Goal: Transaction & Acquisition: Purchase product/service

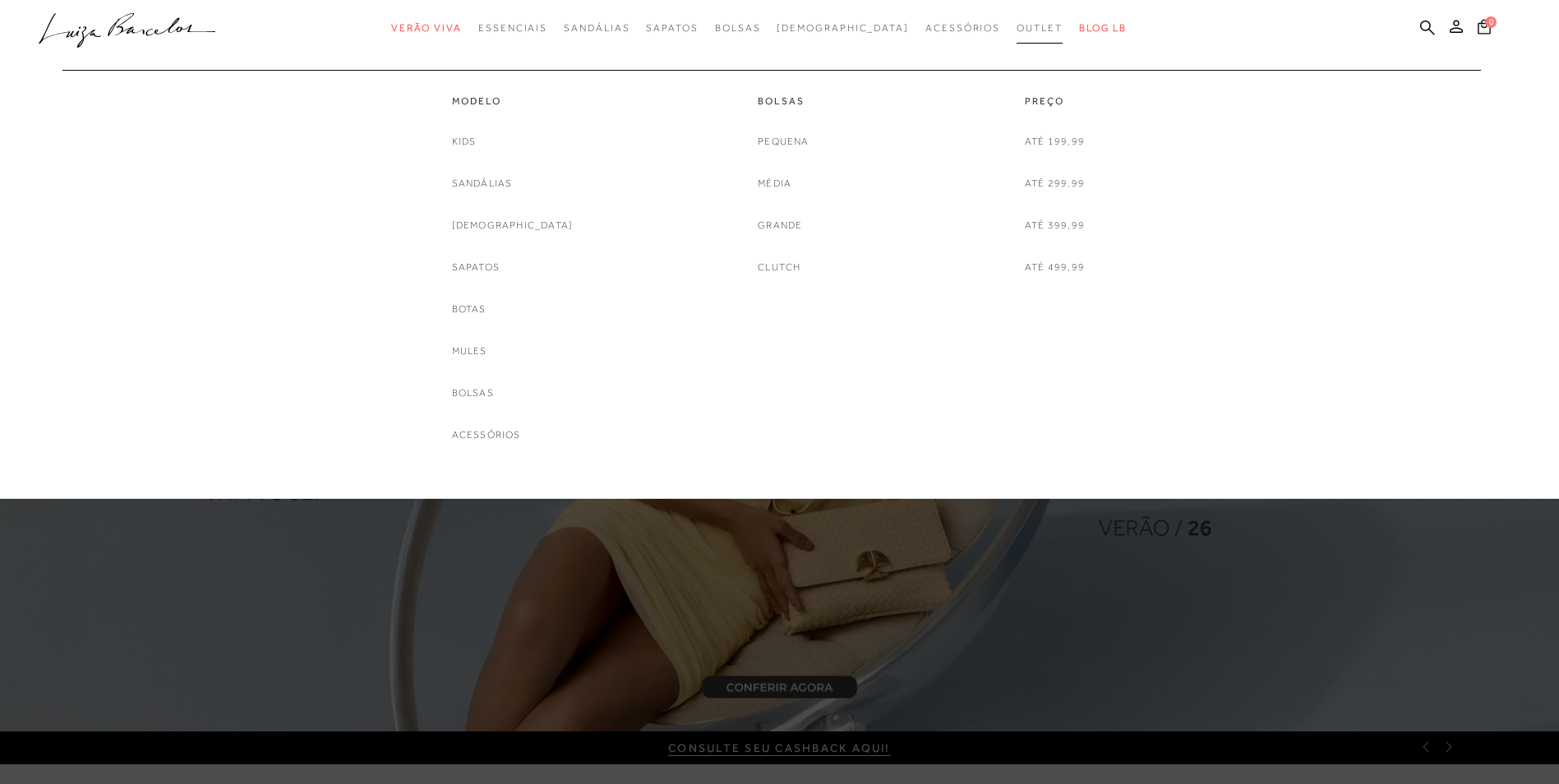
click at [1017, 26] on span "Outlet" at bounding box center [1040, 27] width 46 height 12
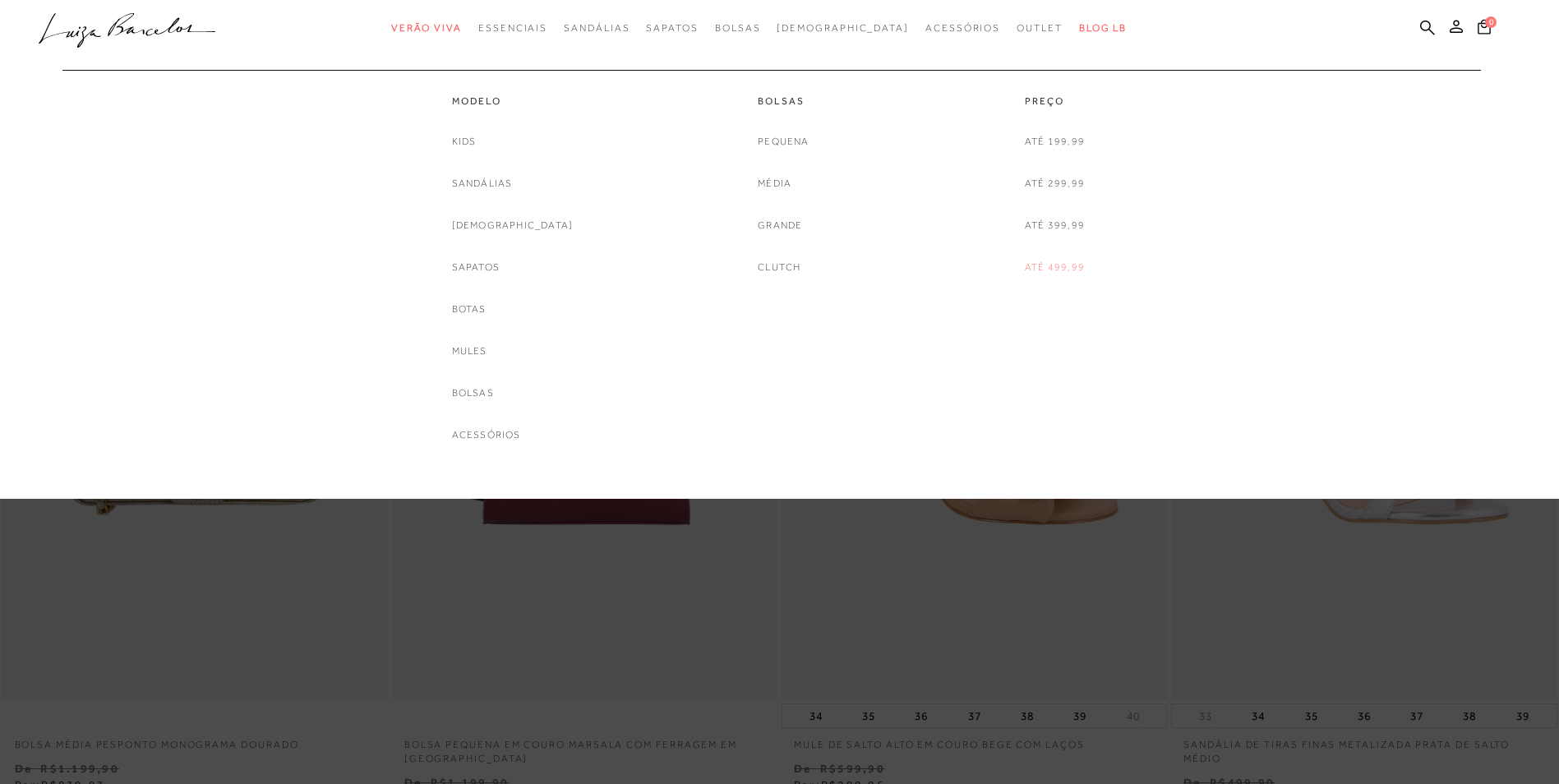
click at [1044, 265] on link "Até 499,99" at bounding box center [1055, 266] width 60 height 17
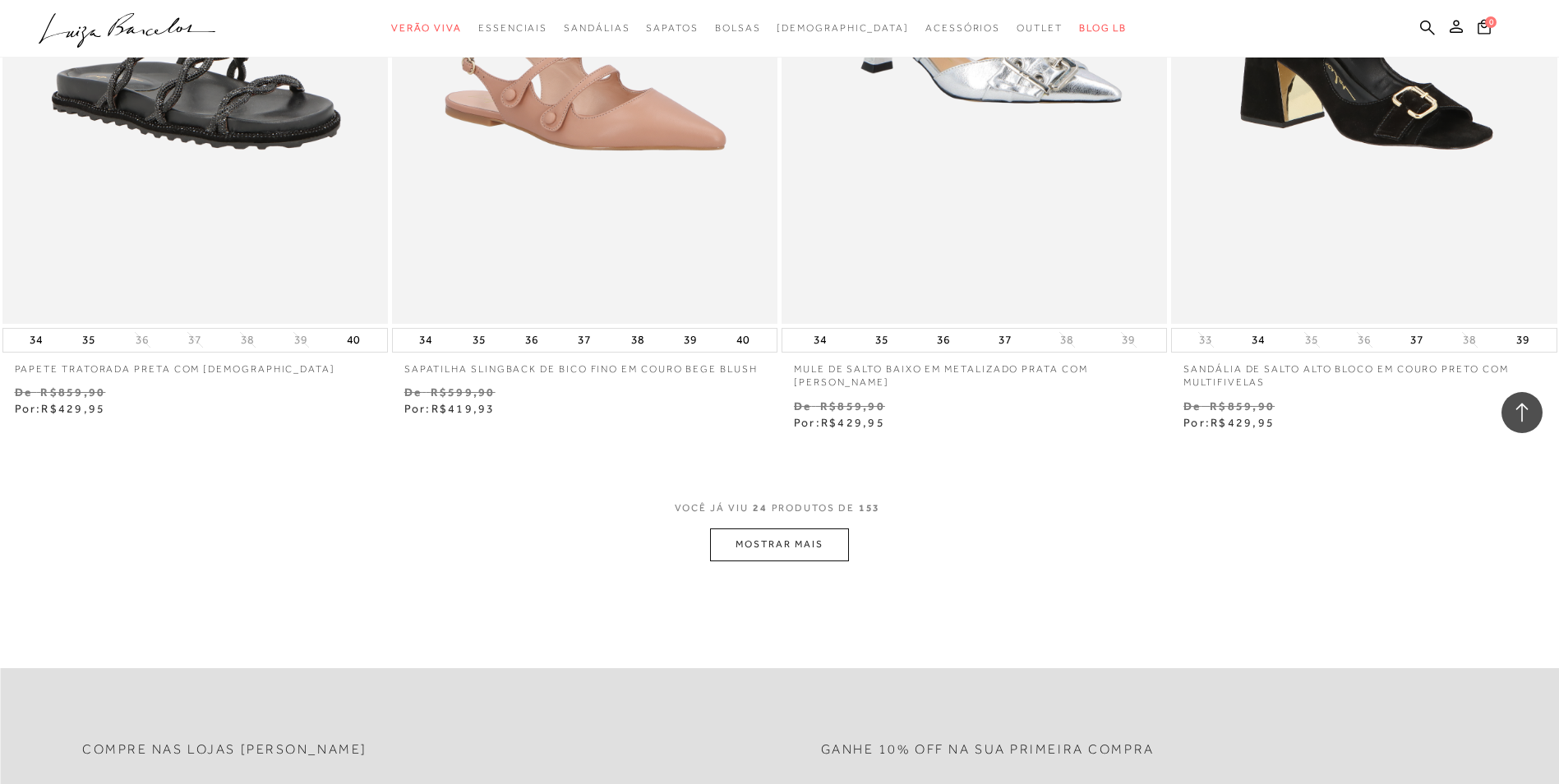
scroll to position [4108, 0]
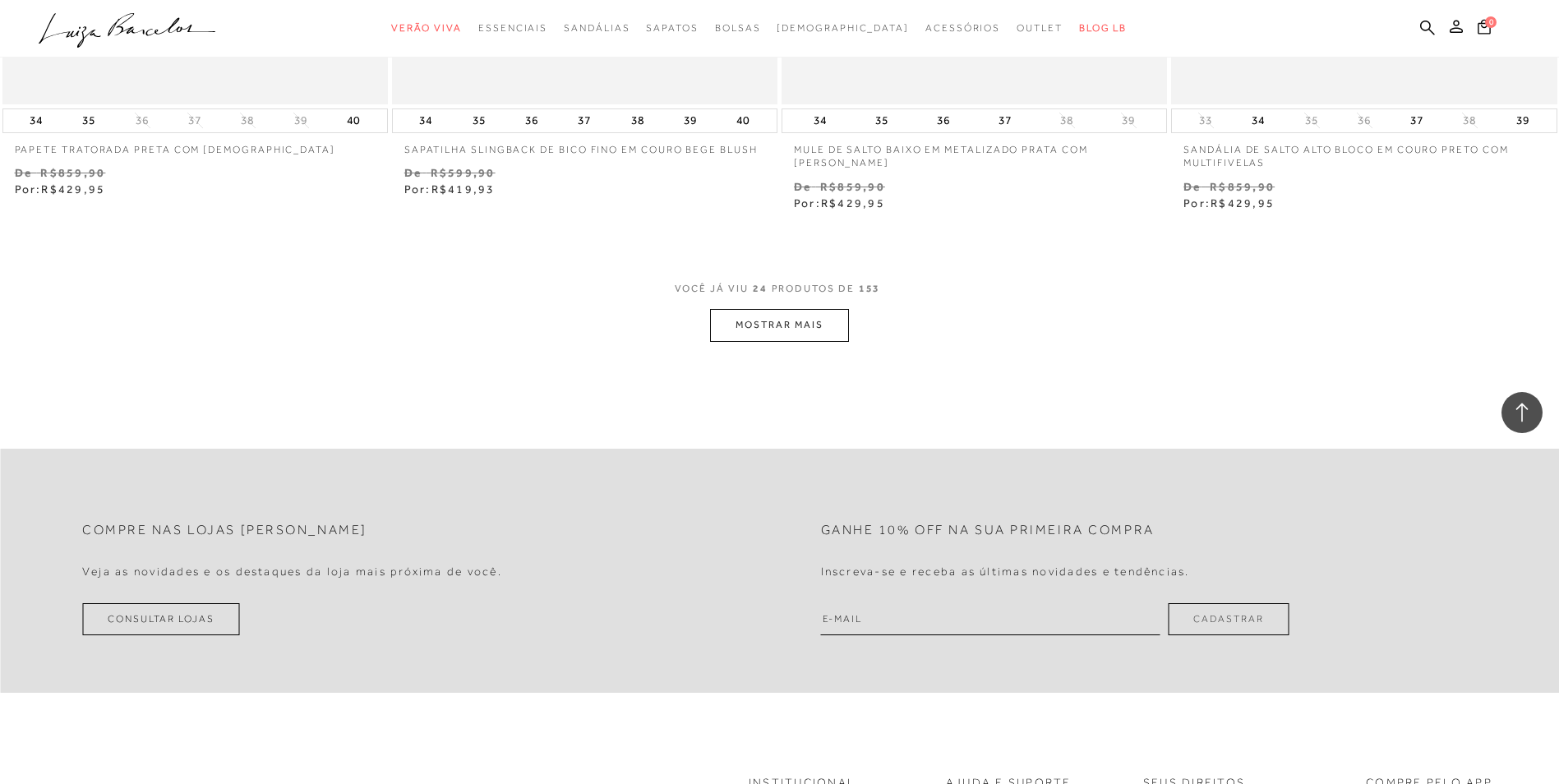
click at [791, 332] on button "MOSTRAR MAIS" at bounding box center [779, 325] width 138 height 32
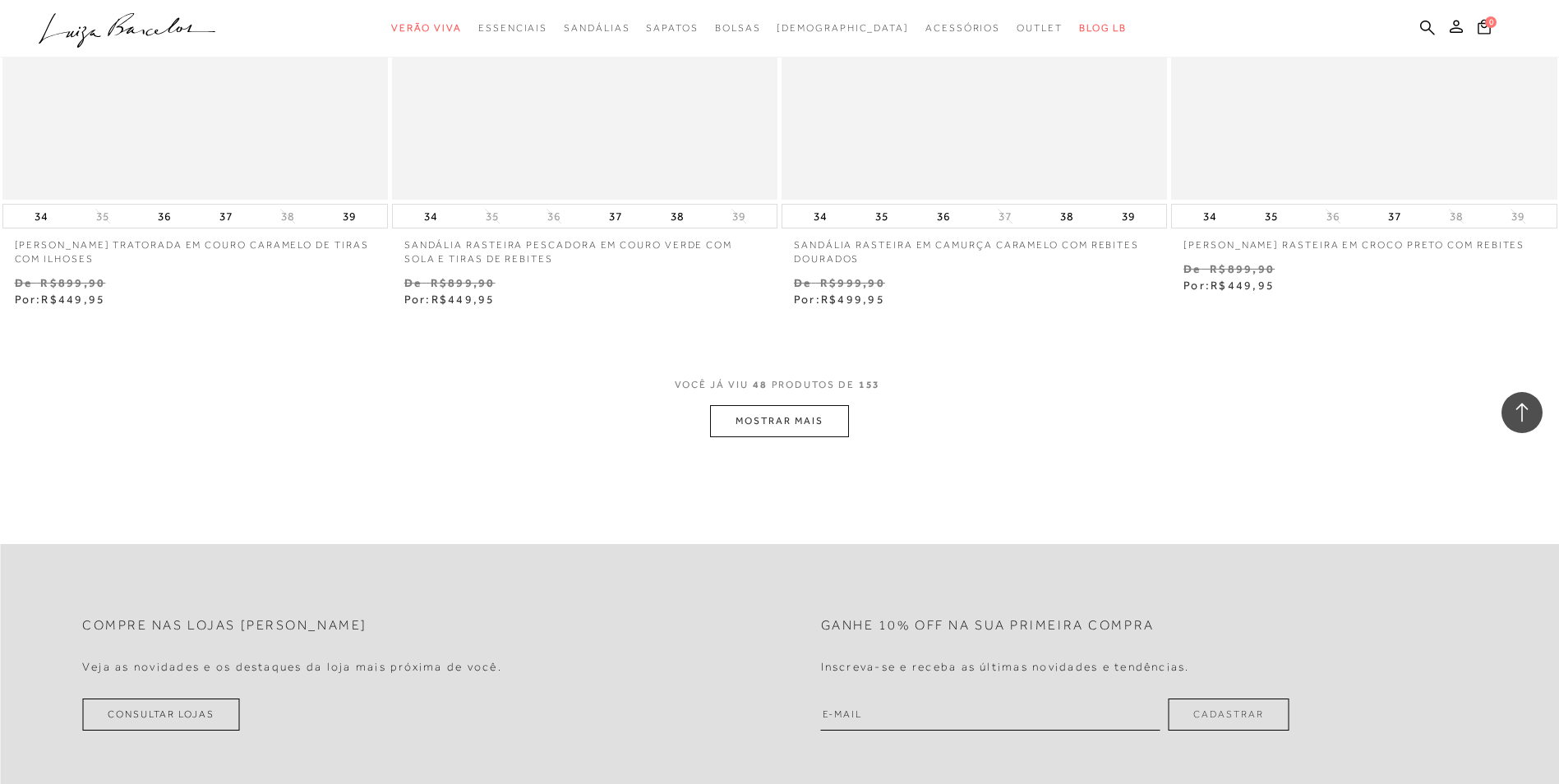
scroll to position [8298, 0]
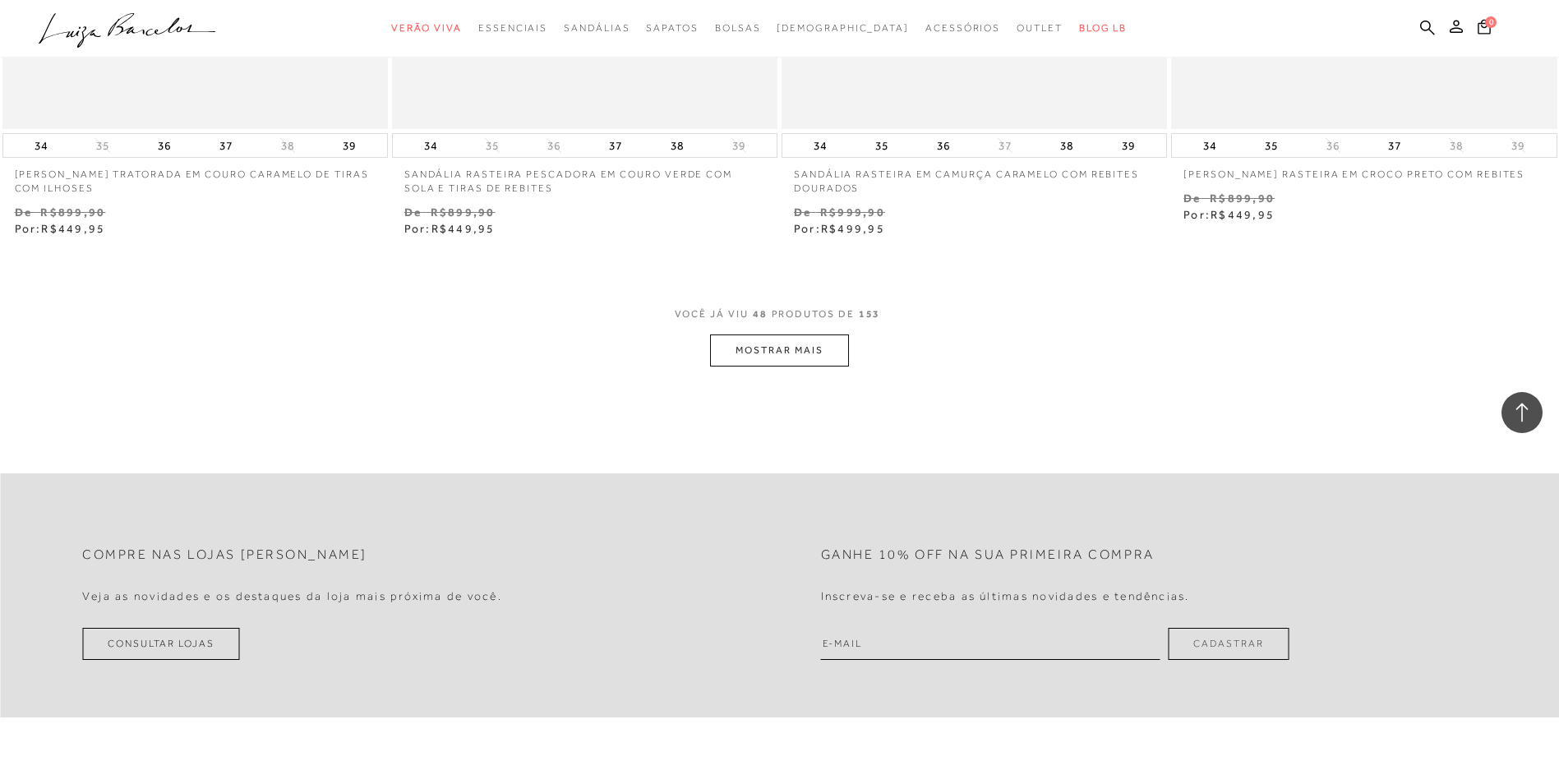
click at [798, 354] on button "MOSTRAR MAIS" at bounding box center [779, 350] width 138 height 32
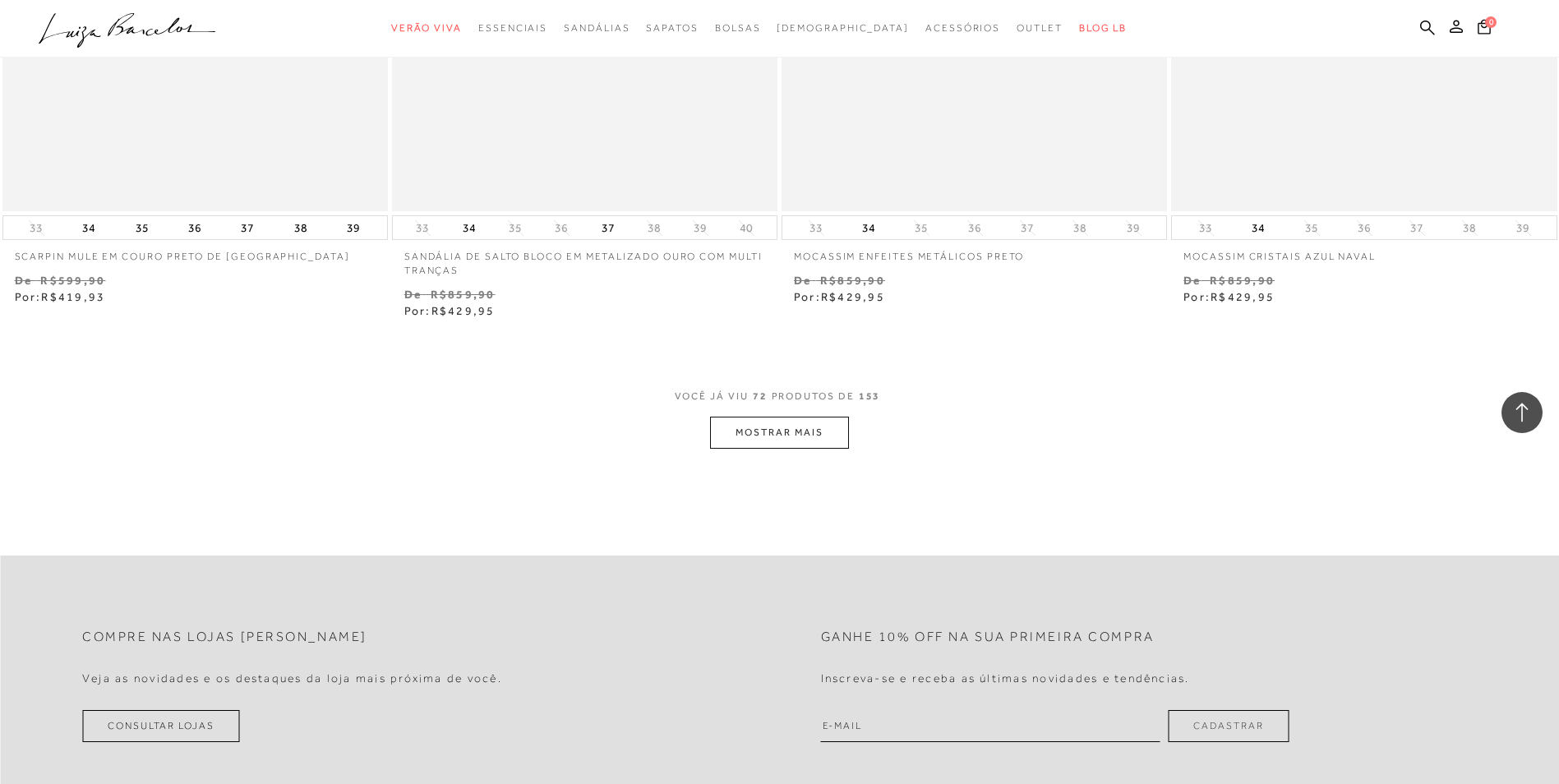
scroll to position [12489, 0]
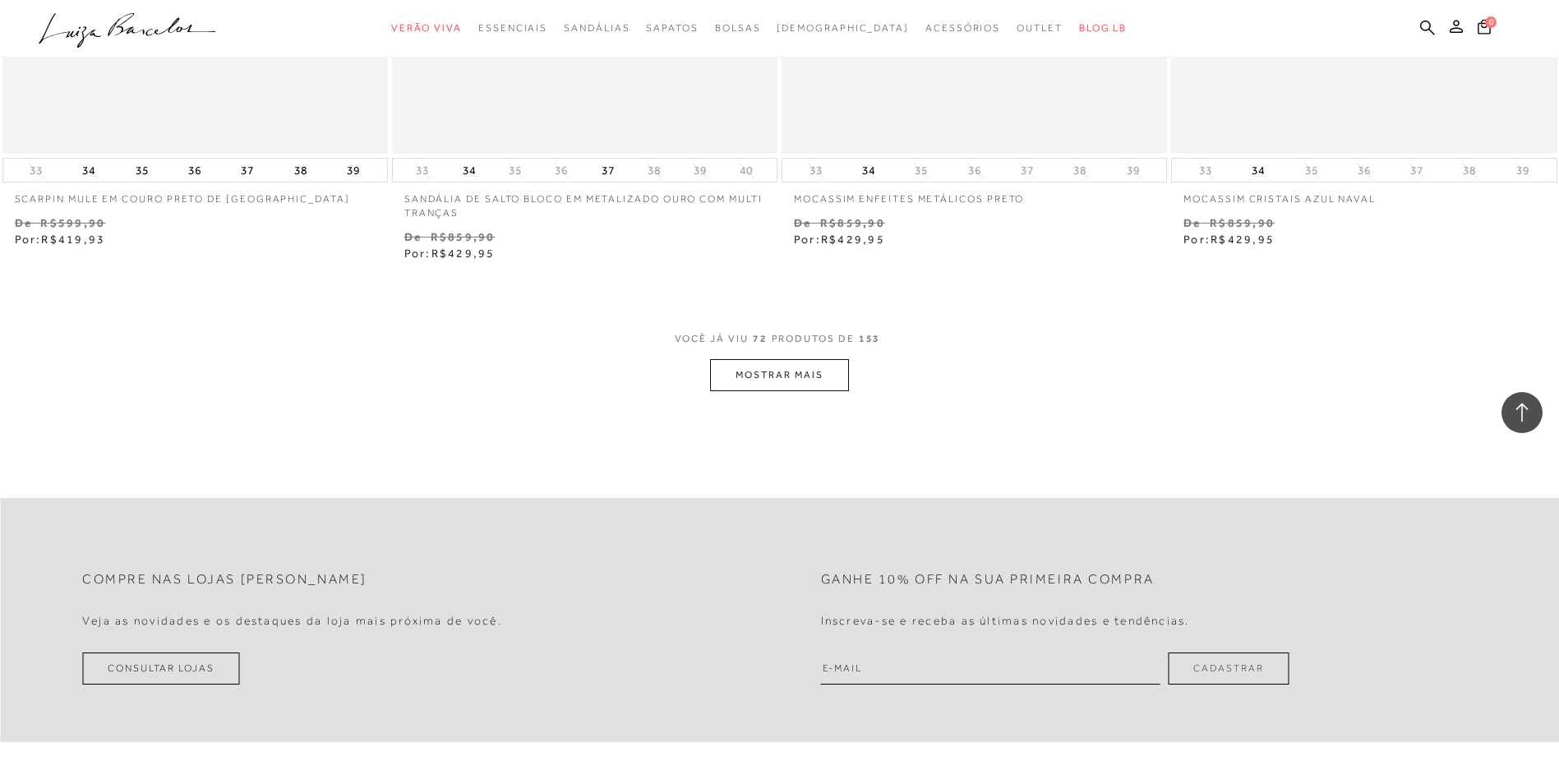
click at [773, 383] on button "MOSTRAR MAIS" at bounding box center [779, 375] width 138 height 32
